Goal: Task Accomplishment & Management: Use online tool/utility

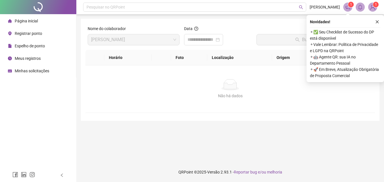
click at [27, 31] on span "Registrar ponto" at bounding box center [28, 33] width 27 height 5
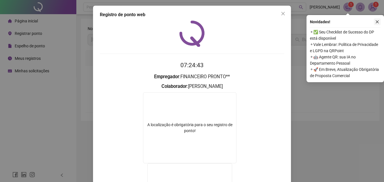
click at [377, 18] on button "button" at bounding box center [377, 21] width 7 height 7
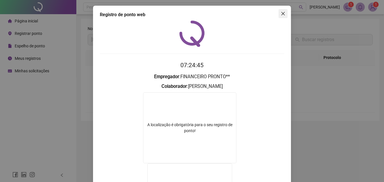
click at [281, 17] on button "Close" at bounding box center [283, 13] width 9 height 9
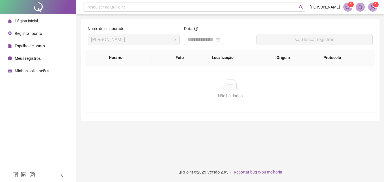
click at [27, 33] on span "Registrar ponto" at bounding box center [28, 33] width 27 height 5
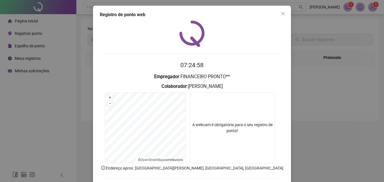
click at [281, 14] on icon "close" at bounding box center [283, 13] width 5 height 5
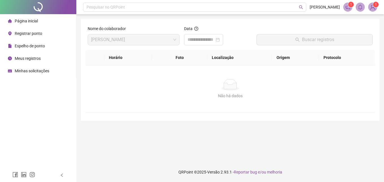
click at [19, 33] on span "Registrar ponto" at bounding box center [28, 33] width 27 height 5
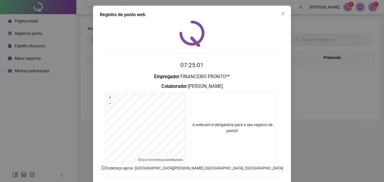
scroll to position [27, 0]
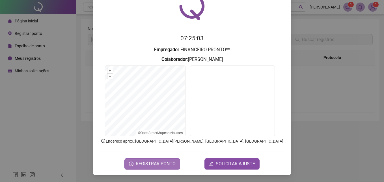
click at [145, 163] on span "REGISTRAR PONTO" at bounding box center [156, 163] width 40 height 7
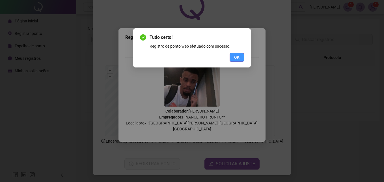
click at [236, 57] on span "OK" at bounding box center [236, 57] width 5 height 6
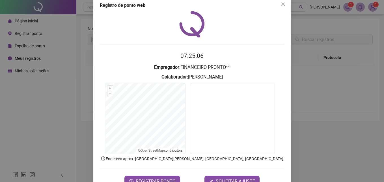
scroll to position [0, 0]
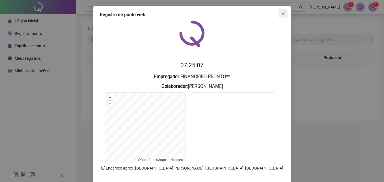
click at [282, 14] on icon "close" at bounding box center [283, 13] width 5 height 5
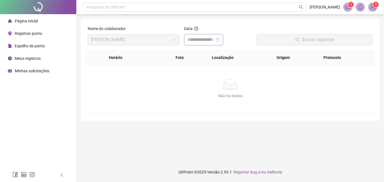
click at [220, 39] on div at bounding box center [204, 39] width 32 height 7
click at [220, 40] on div at bounding box center [204, 39] width 32 height 7
type input "**********"
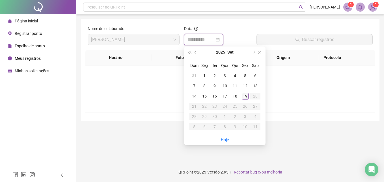
type input "**********"
click at [246, 95] on div "19" at bounding box center [245, 96] width 7 height 7
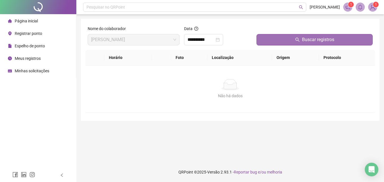
click at [315, 38] on span "Buscar registros" at bounding box center [318, 39] width 32 height 7
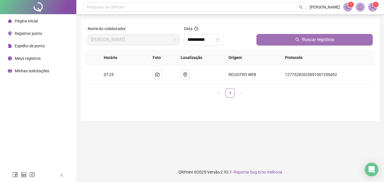
click at [315, 37] on span "Buscar registros" at bounding box center [318, 39] width 32 height 7
click at [317, 37] on span "Buscar registros" at bounding box center [318, 39] width 32 height 7
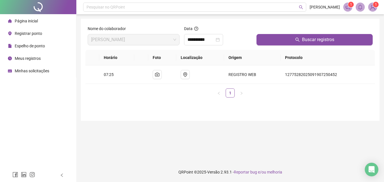
click at [29, 37] on div "Registrar ponto" at bounding box center [25, 33] width 34 height 11
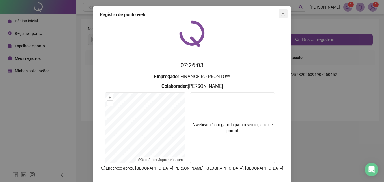
click at [282, 13] on icon "close" at bounding box center [283, 13] width 5 height 5
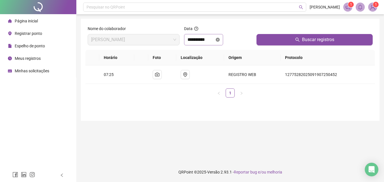
click at [220, 39] on icon "close-circle" at bounding box center [218, 40] width 4 height 4
click at [220, 39] on div at bounding box center [204, 39] width 32 height 7
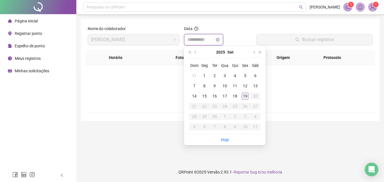
type input "**********"
click at [245, 97] on div "19" at bounding box center [245, 96] width 7 height 7
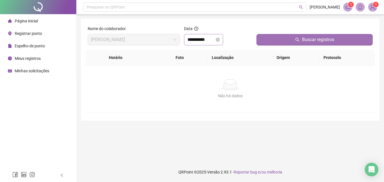
click at [293, 40] on button "Buscar registros" at bounding box center [315, 39] width 116 height 11
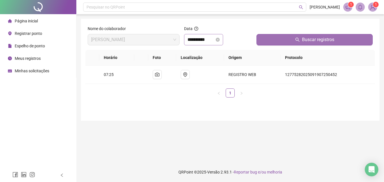
click at [315, 41] on span "Buscar registros" at bounding box center [318, 39] width 32 height 7
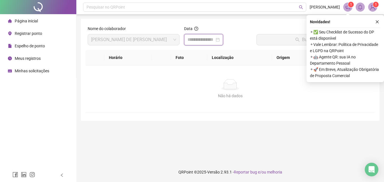
click at [215, 37] on input at bounding box center [201, 39] width 27 height 7
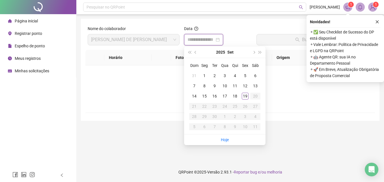
click at [220, 39] on div at bounding box center [204, 39] width 32 height 7
type input "**********"
click at [246, 96] on div "19" at bounding box center [245, 96] width 7 height 7
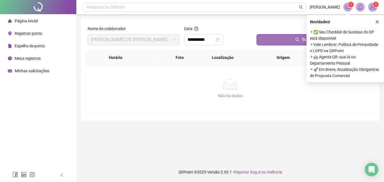
click at [274, 38] on button "Buscar registros" at bounding box center [315, 39] width 116 height 11
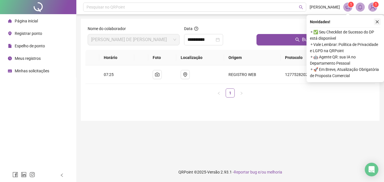
click at [274, 20] on icon "close" at bounding box center [377, 22] width 4 height 4
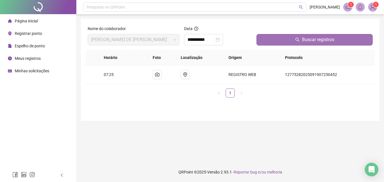
click at [274, 39] on span "Buscar registros" at bounding box center [318, 39] width 32 height 7
click at [274, 40] on span "Buscar registros" at bounding box center [318, 39] width 32 height 7
